Goal: Information Seeking & Learning: Understand process/instructions

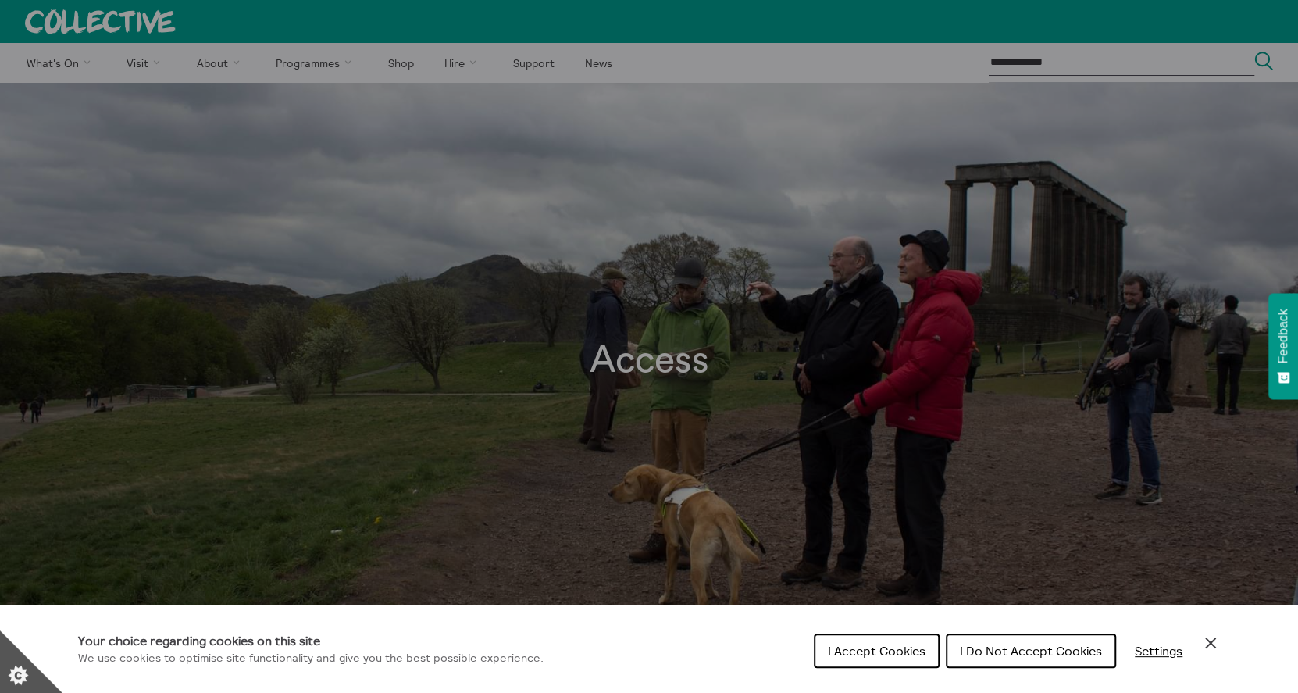
click at [897, 653] on span "I Accept Cookies" at bounding box center [877, 651] width 98 height 16
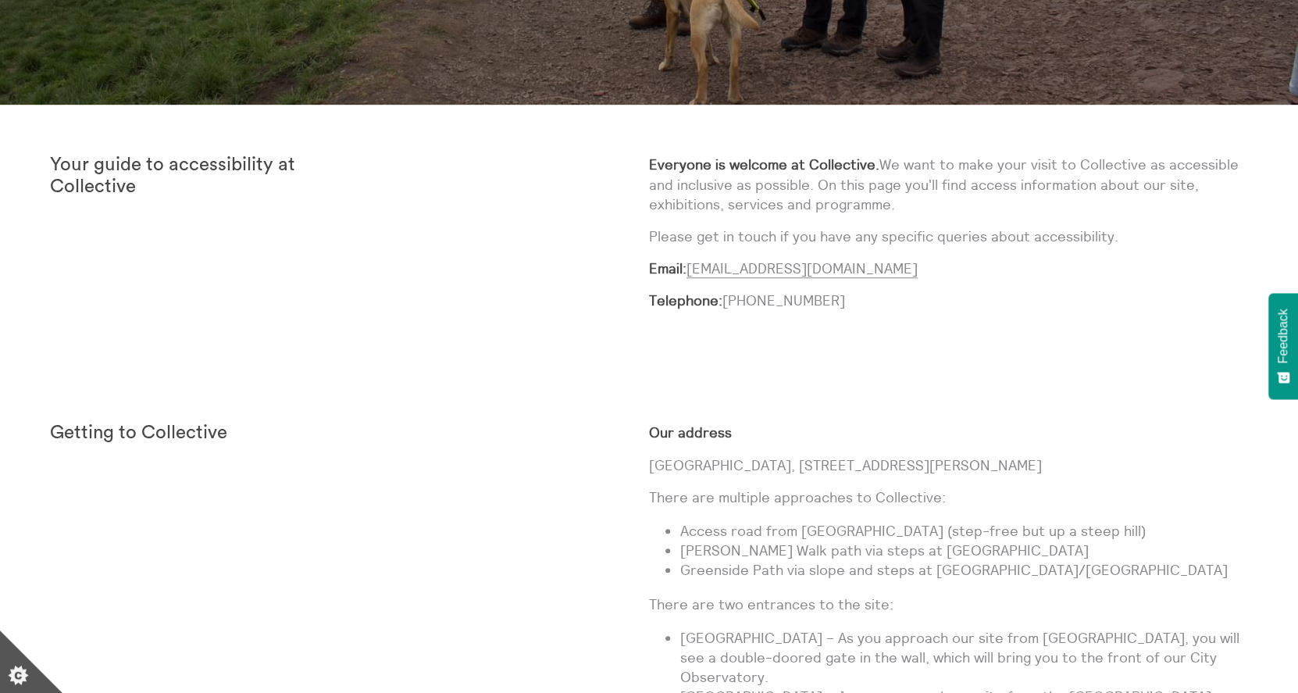
scroll to position [534, 0]
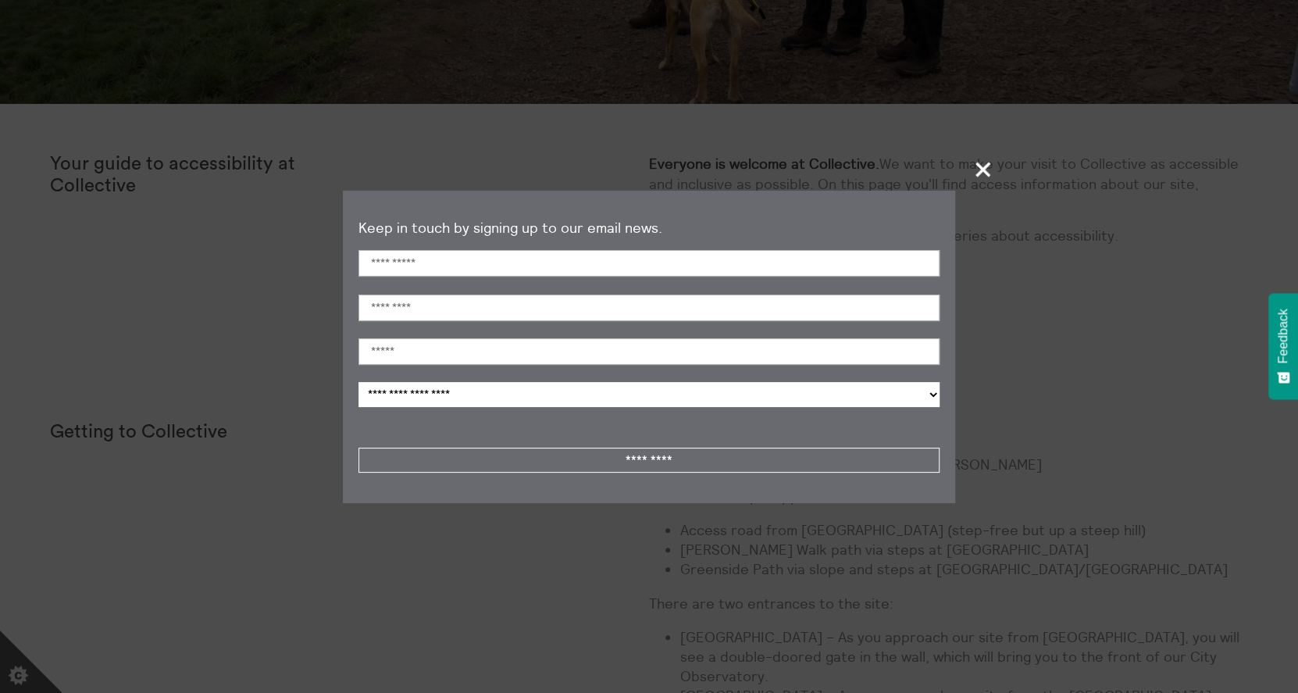
click at [985, 167] on span "+" at bounding box center [983, 169] width 46 height 46
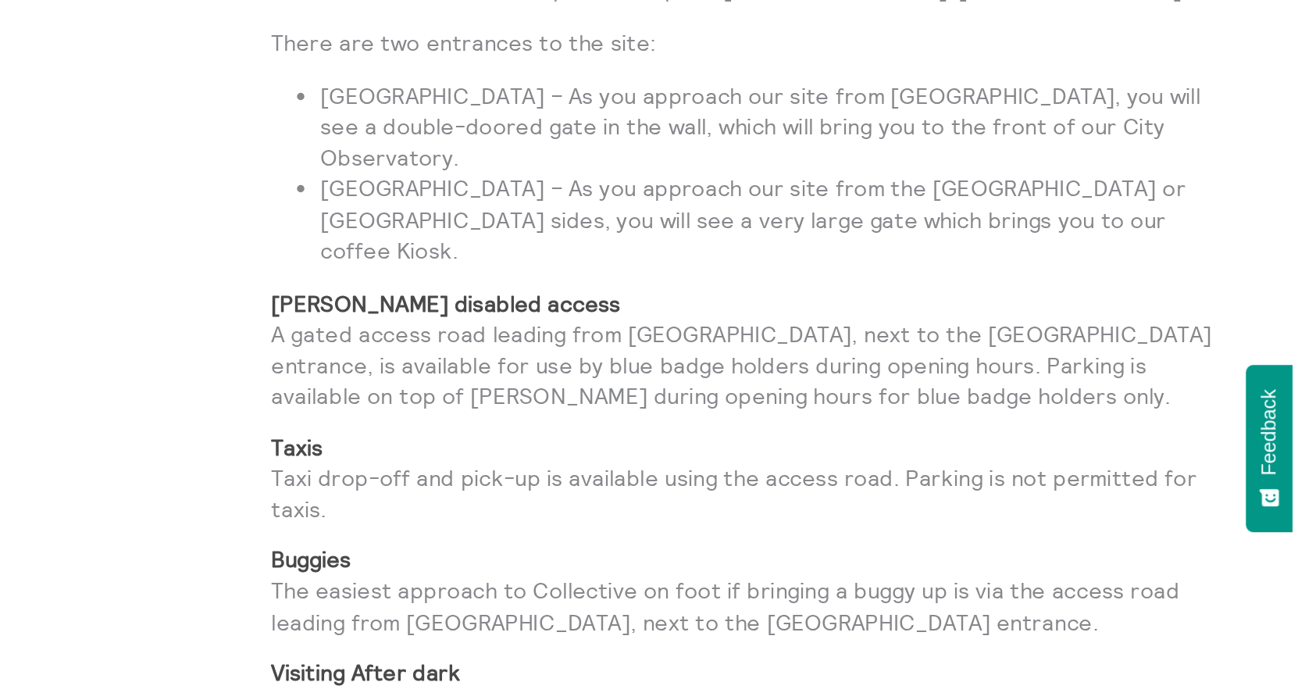
scroll to position [1049, 0]
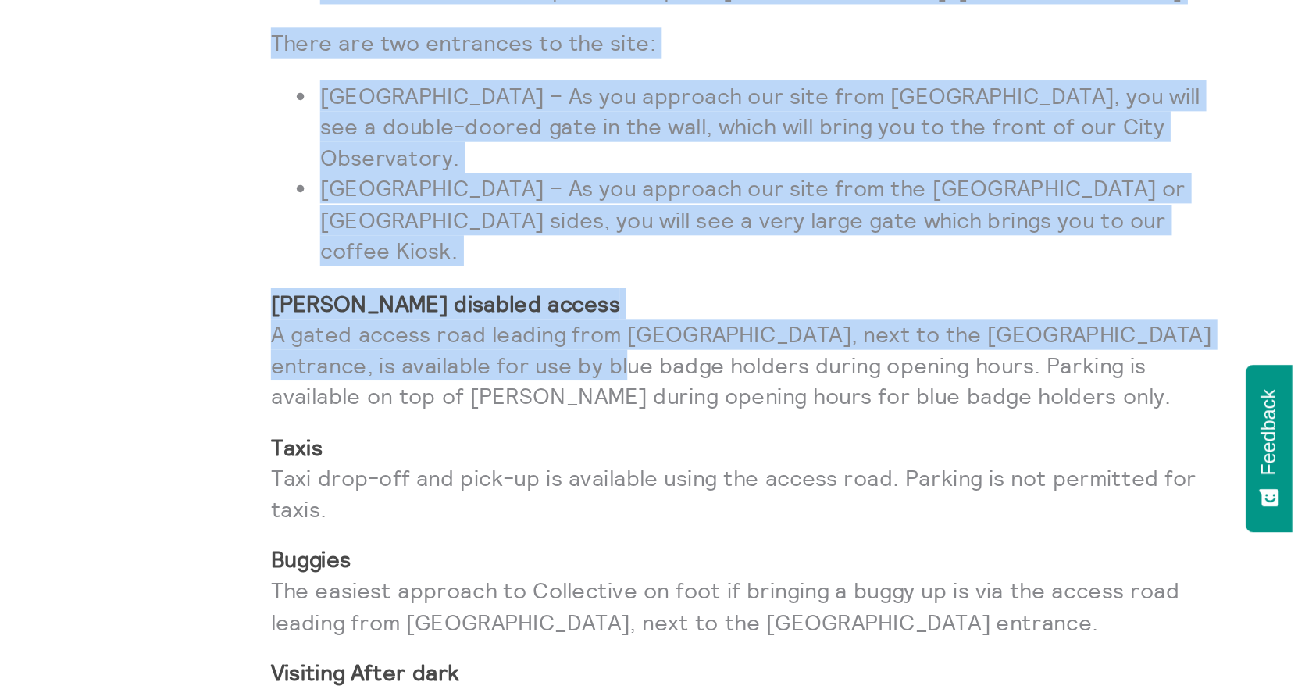
drag, startPoint x: 639, startPoint y: 233, endPoint x: 835, endPoint y: 258, distance: 196.8
click at [835, 258] on div "Getting to Collective Our address [GEOGRAPHIC_DATA], [STREET_ADDRESS][PERSON_NA…" at bounding box center [649, 442] width 1198 height 1070
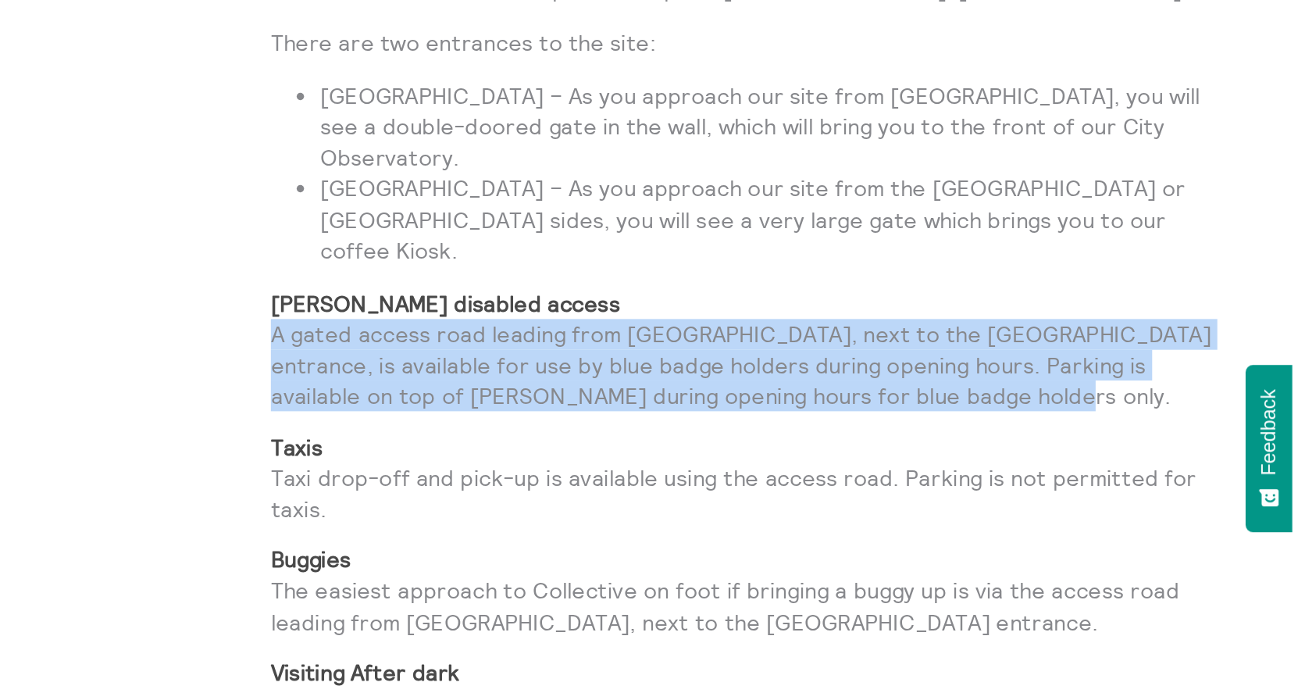
drag, startPoint x: 1061, startPoint y: 279, endPoint x: 650, endPoint y: 233, distance: 414.0
click at [650, 244] on p "[PERSON_NAME] disabled access A gated access road leading from [GEOGRAPHIC_DATA…" at bounding box center [948, 283] width 599 height 79
copy p "A gated access road leading from [GEOGRAPHIC_DATA], next to the [GEOGRAPHIC_DAT…"
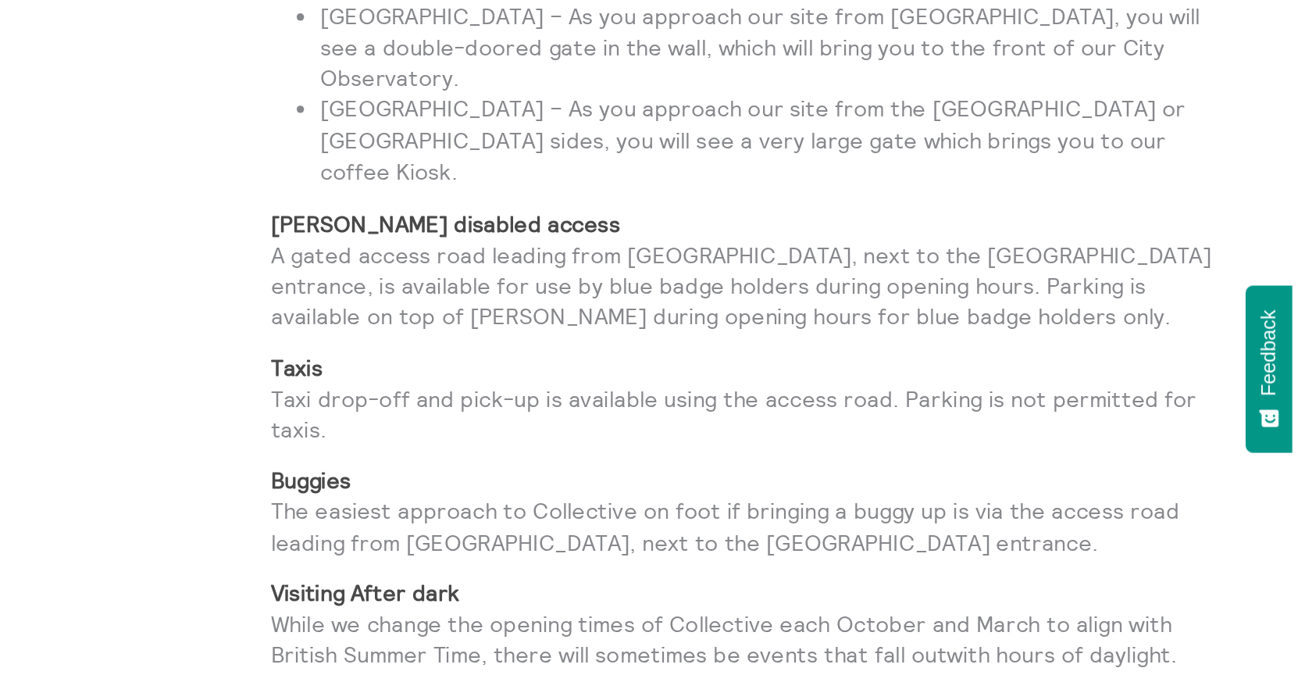
click at [795, 347] on p "Taxis Taxi drop-off and pick-up is available using the access road. Parking is …" at bounding box center [948, 365] width 599 height 59
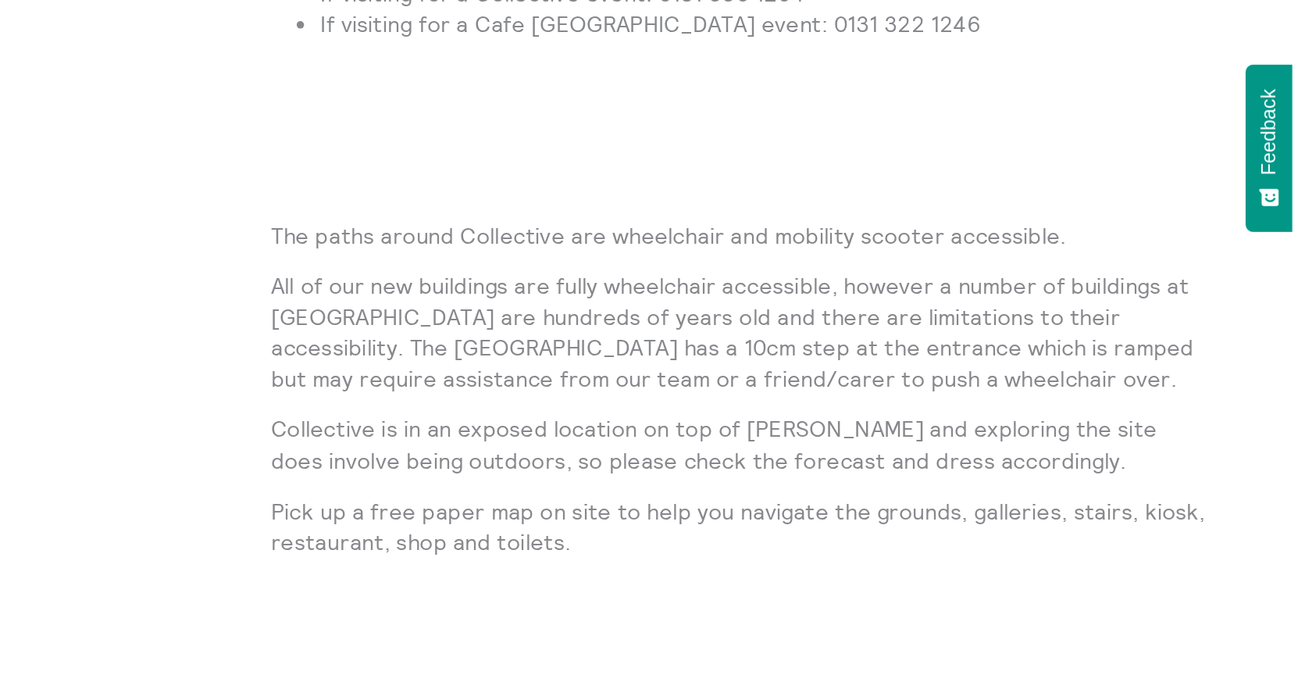
scroll to position [1735, 0]
